Goal: Information Seeking & Learning: Learn about a topic

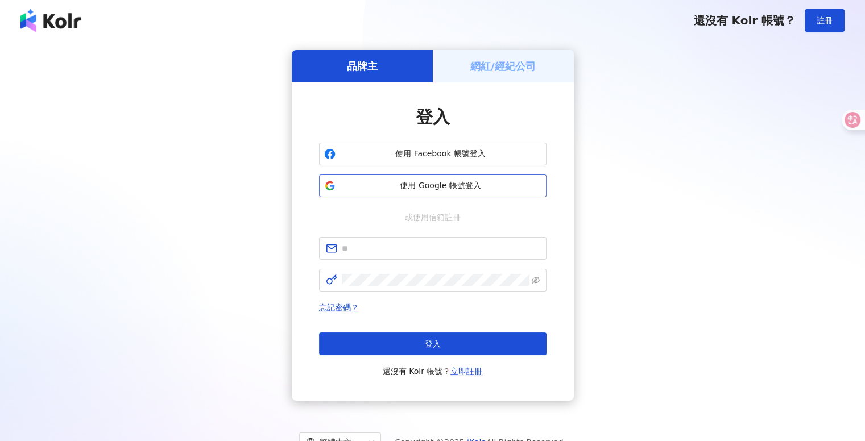
click at [469, 194] on button "使用 Google 帳號登入" at bounding box center [432, 186] width 227 height 23
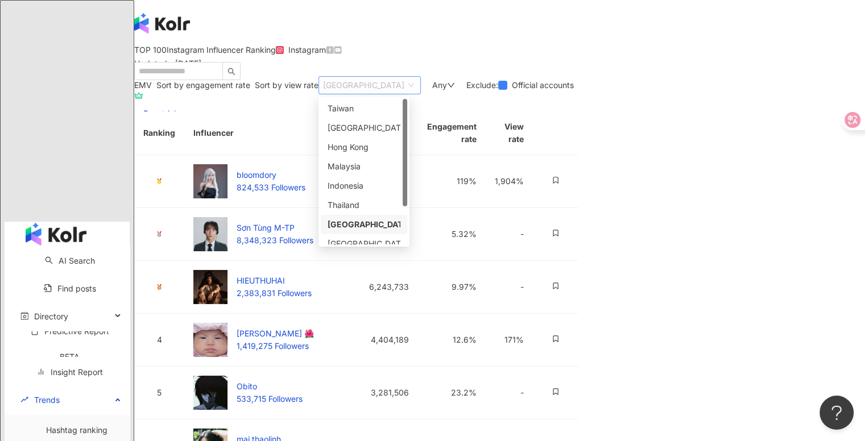
click at [416, 94] on span "[GEOGRAPHIC_DATA]" at bounding box center [369, 85] width 93 height 17
click at [400, 212] on div "Thailand" at bounding box center [363, 205] width 73 height 13
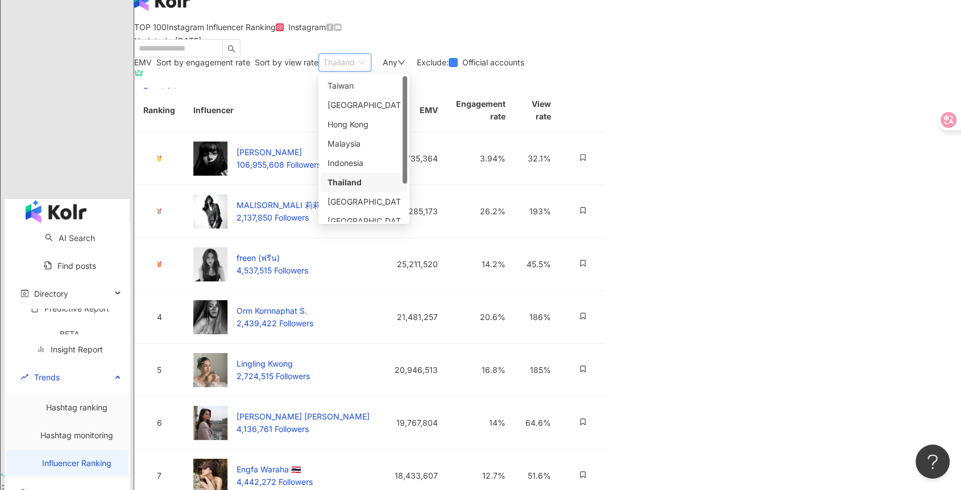
scroll to position [20, 0]
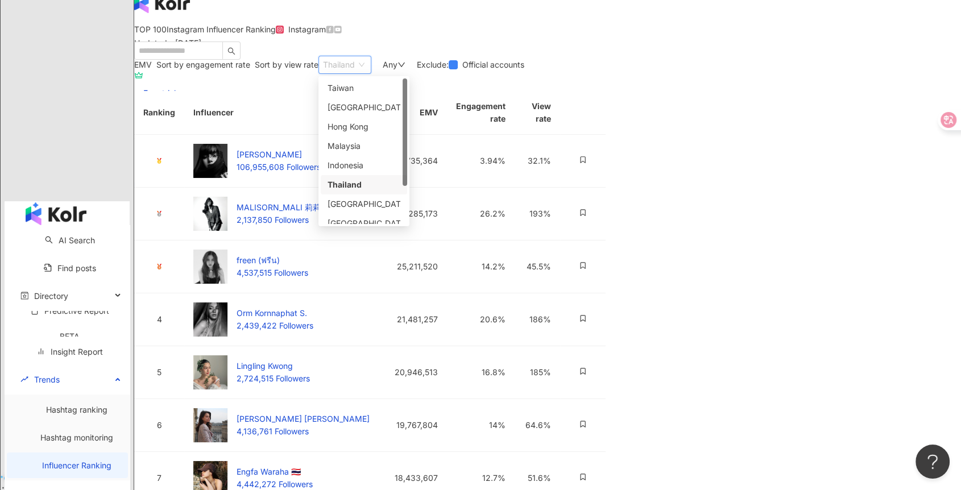
click at [163, 251] on main "TOP 100 Instagram Influencer Ranking Updated ： [DATE] Instagram EMV Sort by eng…" at bounding box center [547, 344] width 827 height 639
